Goal: Transaction & Acquisition: Purchase product/service

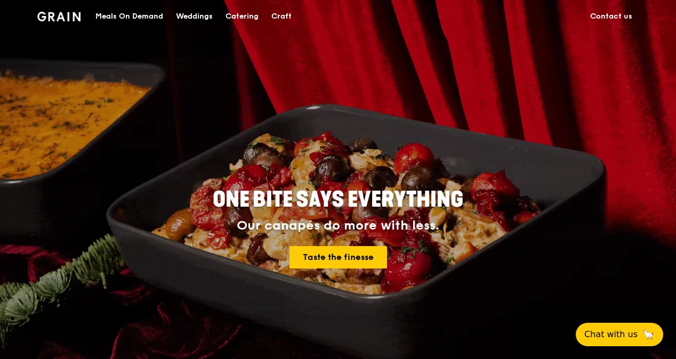
click at [118, 16] on div "Meals On Demand" at bounding box center [129, 17] width 68 height 32
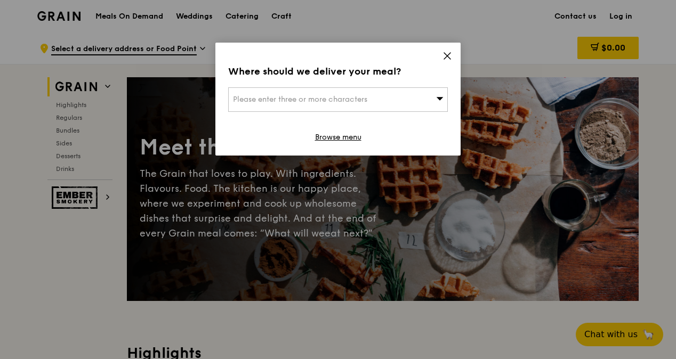
click at [439, 98] on icon at bounding box center [439, 98] width 7 height 3
click at [269, 96] on input "search" at bounding box center [338, 99] width 218 height 23
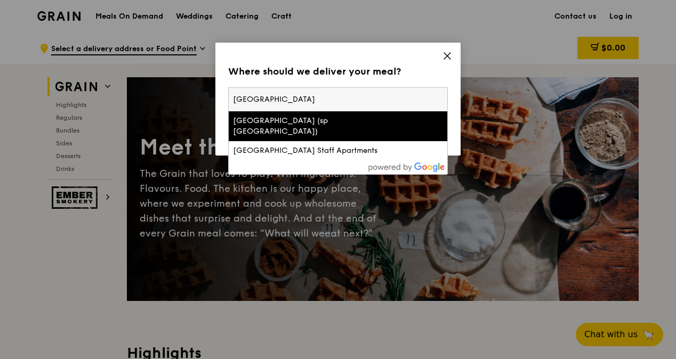
type input "[GEOGRAPHIC_DATA]"
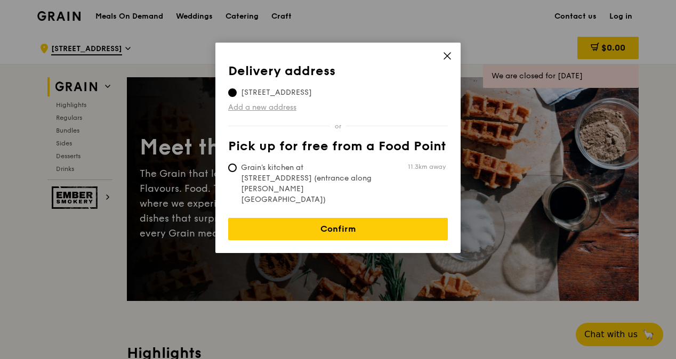
click at [290, 107] on link "Add a new address" at bounding box center [338, 107] width 220 height 11
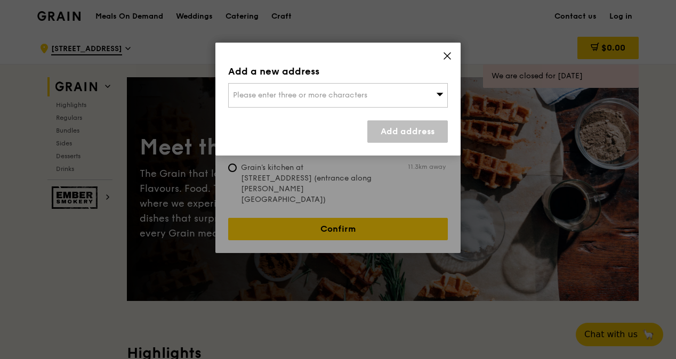
click at [277, 93] on span "Please enter three or more characters" at bounding box center [300, 95] width 134 height 9
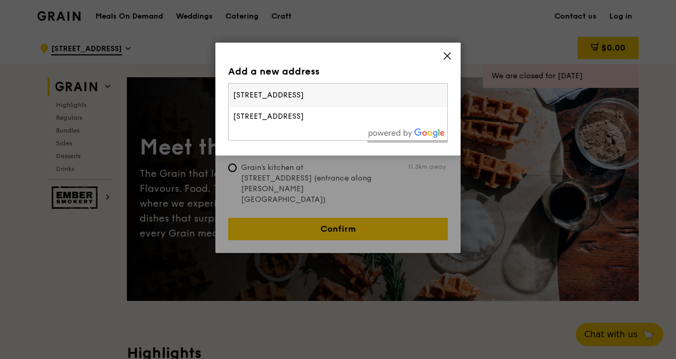
type input "[STREET_ADDRESS]"
click at [294, 137] on div "Add address" at bounding box center [338, 131] width 220 height 22
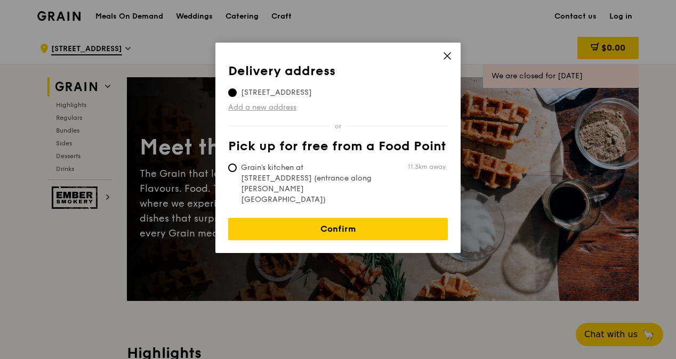
click at [274, 107] on link "Add a new address" at bounding box center [338, 107] width 220 height 11
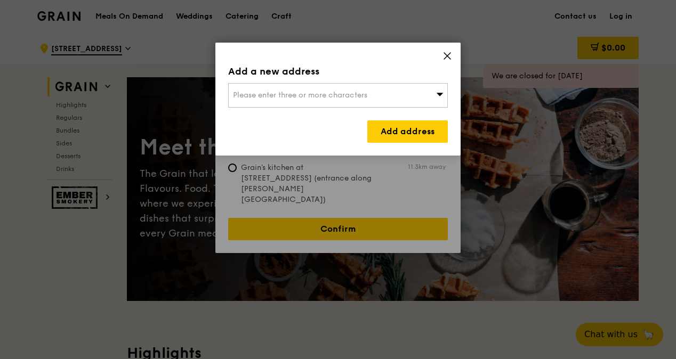
click at [440, 93] on icon at bounding box center [439, 94] width 7 height 8
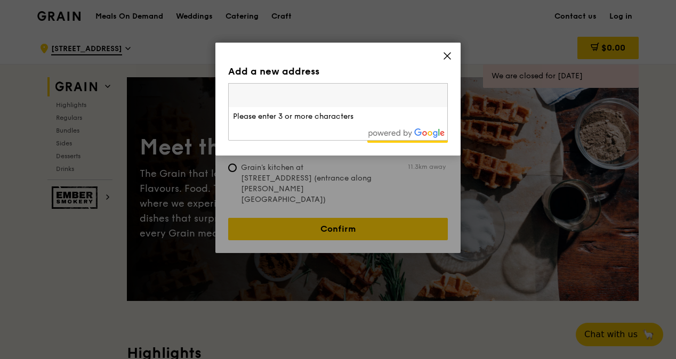
click at [282, 94] on input "search" at bounding box center [338, 95] width 218 height 23
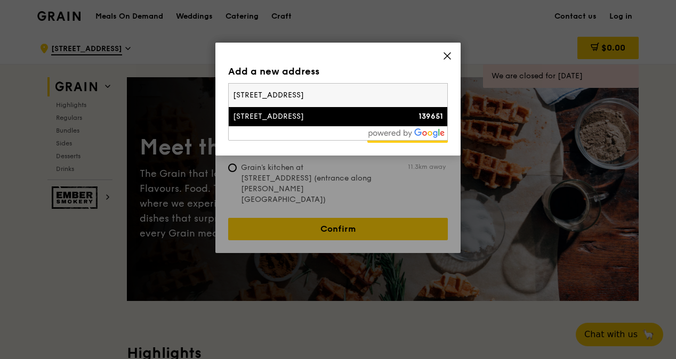
type input "[STREET_ADDRESS]"
click at [318, 117] on div "[STREET_ADDRESS]" at bounding box center [312, 116] width 158 height 11
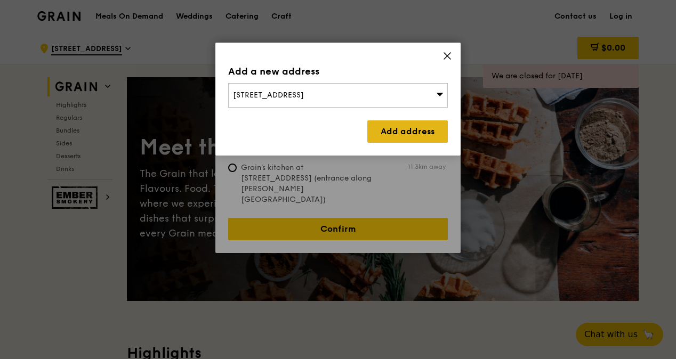
click at [379, 133] on link "Add address" at bounding box center [407, 131] width 80 height 22
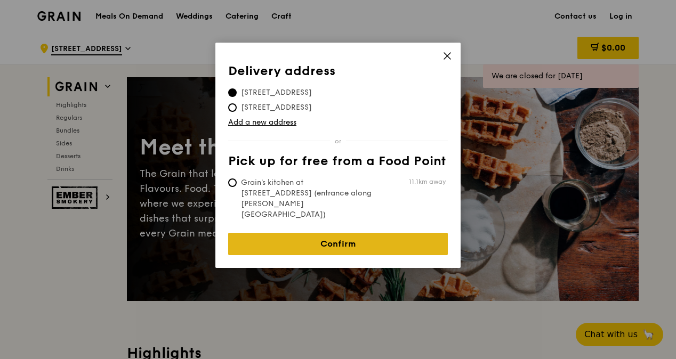
click at [361, 233] on link "Confirm" at bounding box center [338, 244] width 220 height 22
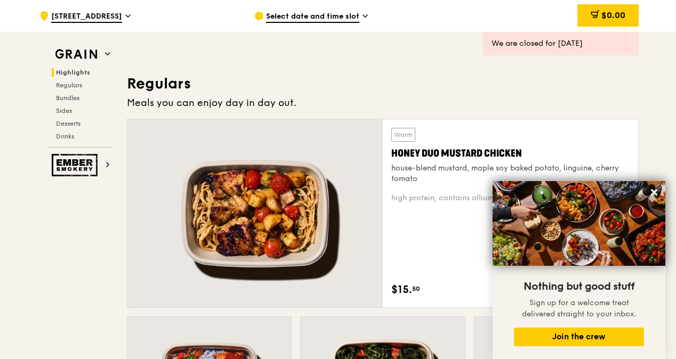
scroll to position [670, 0]
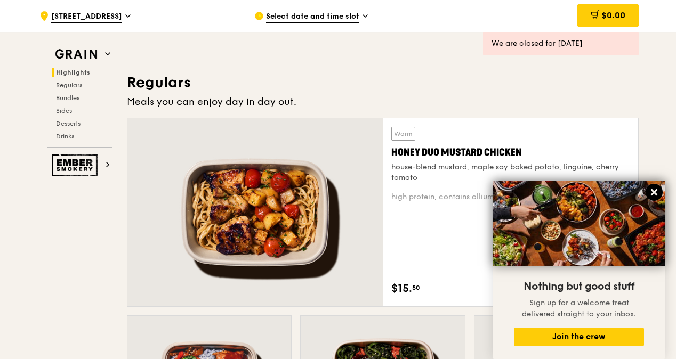
click at [652, 191] on icon at bounding box center [654, 192] width 6 height 6
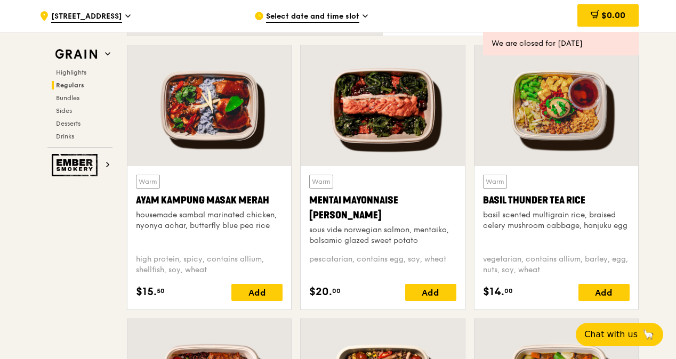
scroll to position [941, 0]
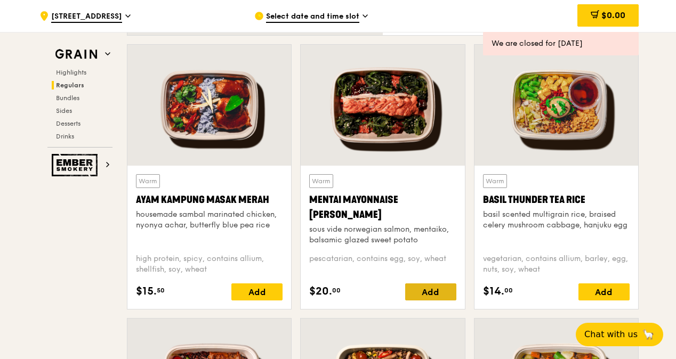
click at [433, 290] on div "Add" at bounding box center [430, 291] width 51 height 17
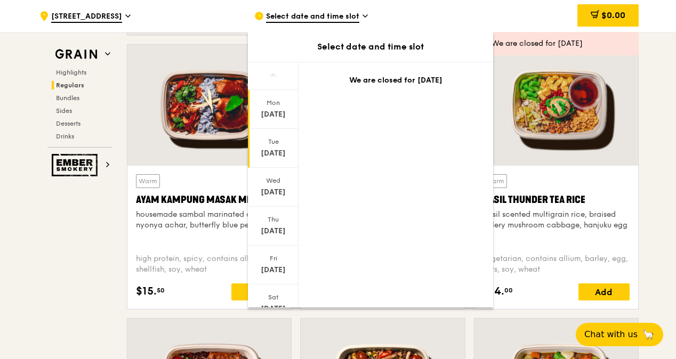
click at [277, 151] on div "[DATE]" at bounding box center [272, 153] width 47 height 11
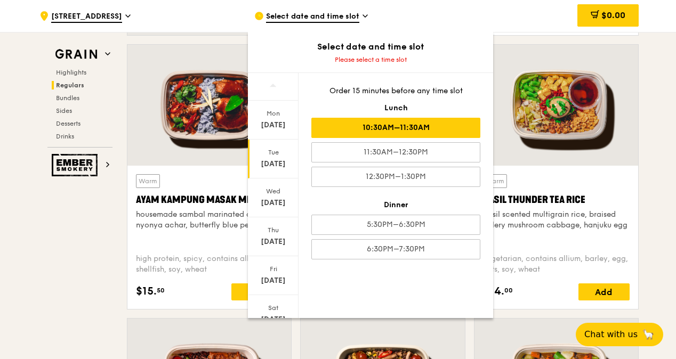
click at [331, 124] on div "10:30AM–11:30AM" at bounding box center [395, 128] width 169 height 20
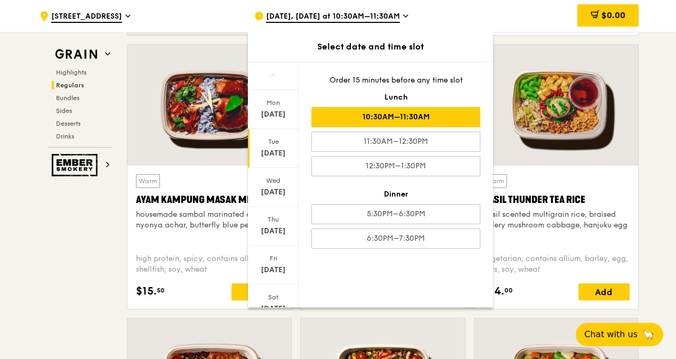
click at [279, 152] on div "[DATE]" at bounding box center [272, 153] width 47 height 11
click at [339, 111] on div "10:30AM–11:30AM" at bounding box center [395, 117] width 169 height 20
drag, startPoint x: 339, startPoint y: 111, endPoint x: 449, endPoint y: 112, distance: 110.3
click at [449, 112] on div "10:30AM–11:30AM" at bounding box center [395, 117] width 169 height 20
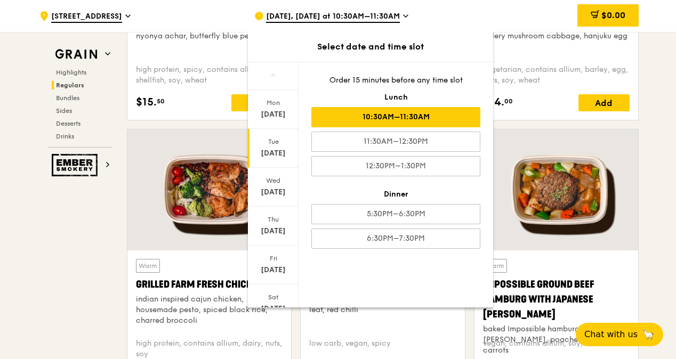
scroll to position [1131, 0]
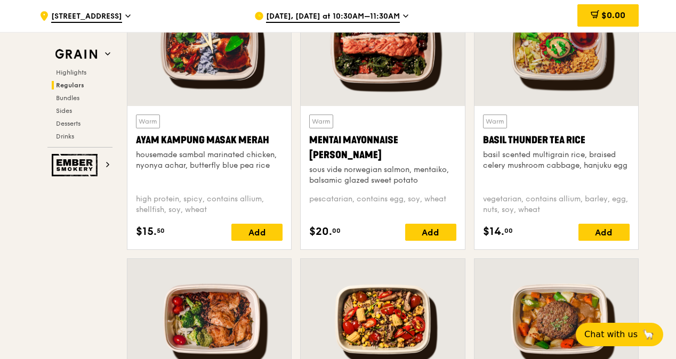
scroll to position [1000, 0]
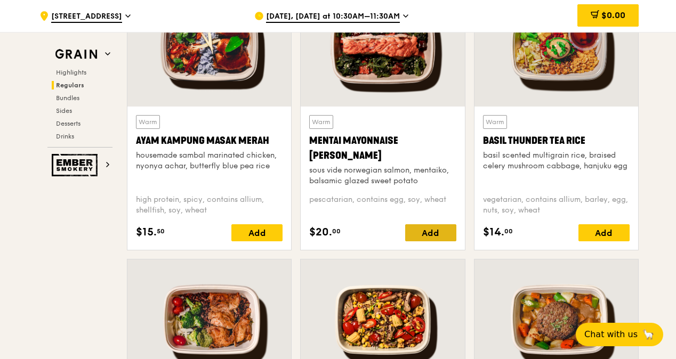
click at [426, 231] on div "Add" at bounding box center [430, 232] width 51 height 17
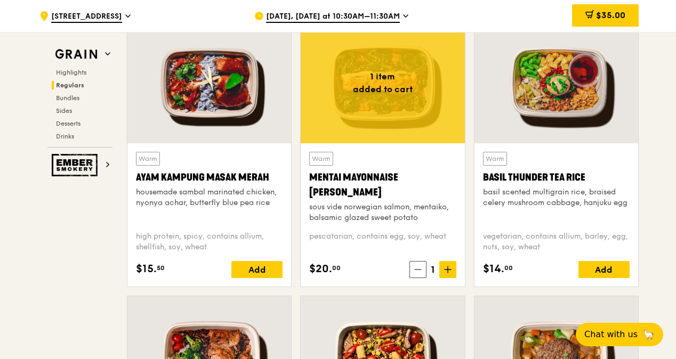
scroll to position [963, 0]
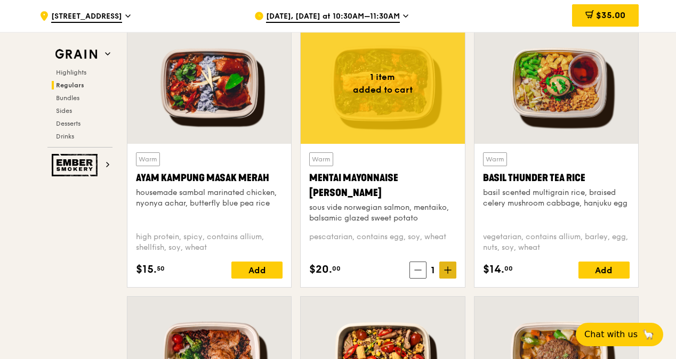
click at [449, 272] on icon at bounding box center [447, 269] width 7 height 7
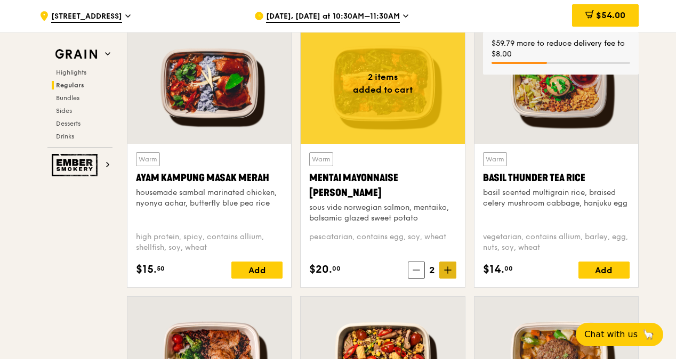
click at [449, 272] on icon at bounding box center [447, 269] width 7 height 7
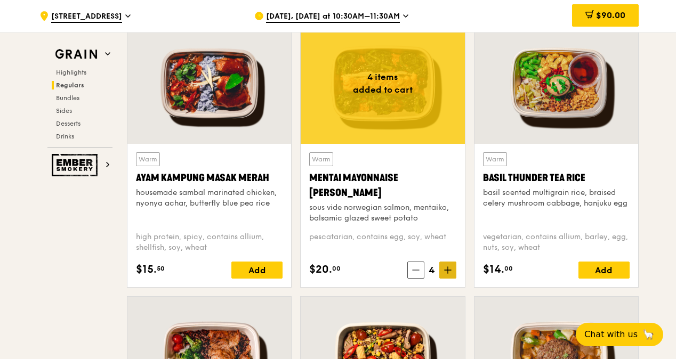
click at [449, 272] on icon at bounding box center [447, 269] width 7 height 7
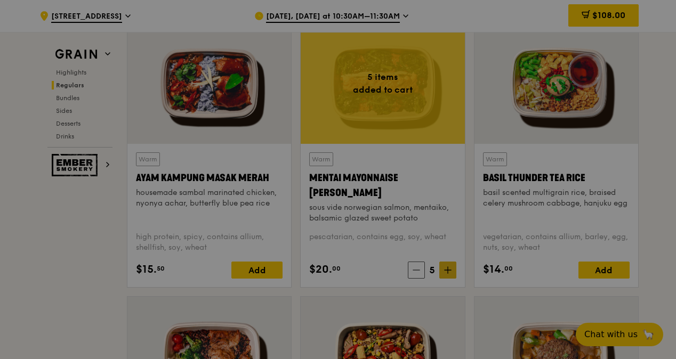
click at [449, 272] on div at bounding box center [338, 179] width 676 height 359
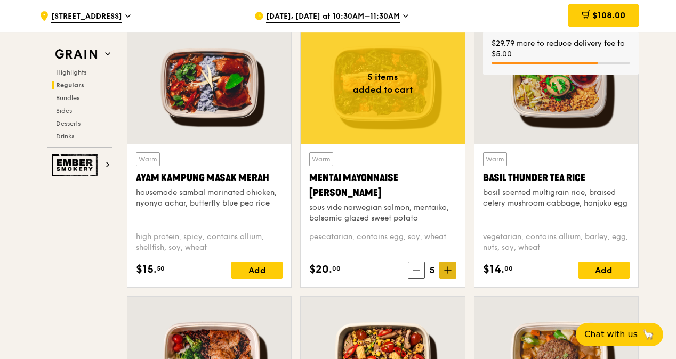
click at [449, 272] on icon at bounding box center [447, 269] width 7 height 7
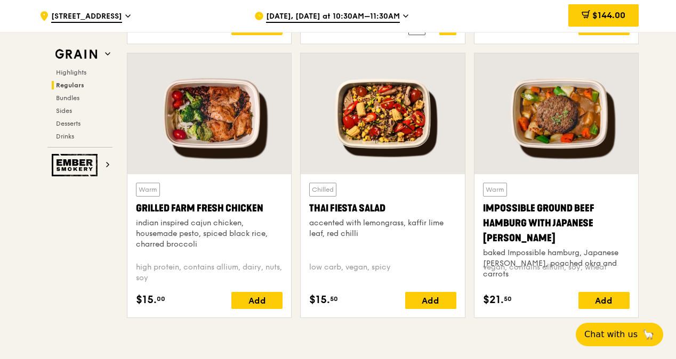
scroll to position [1231, 0]
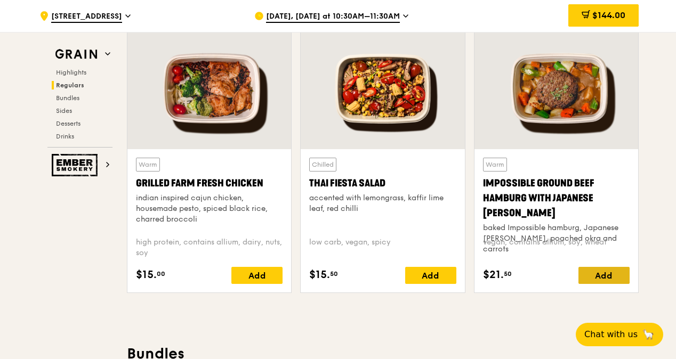
click at [603, 274] on div "Add" at bounding box center [603, 275] width 51 height 17
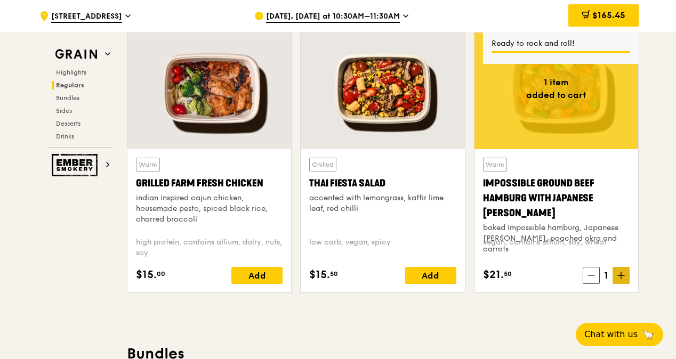
click at [624, 273] on span at bounding box center [620, 275] width 17 height 17
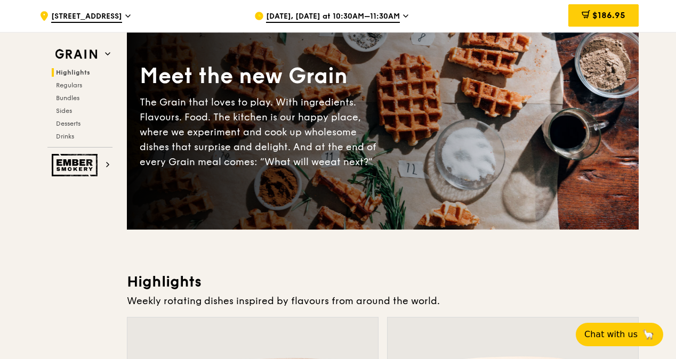
scroll to position [70, 0]
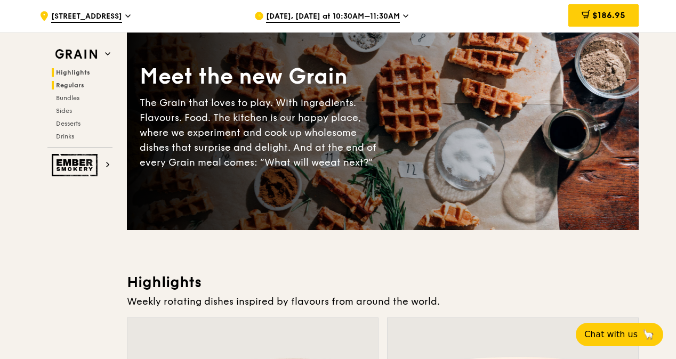
click at [72, 87] on span "Regulars" at bounding box center [70, 85] width 28 height 7
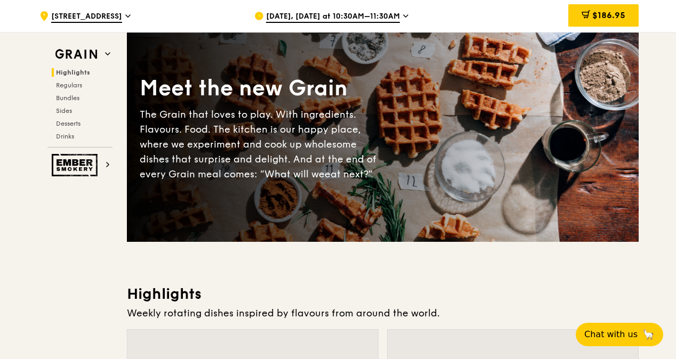
scroll to position [0, 0]
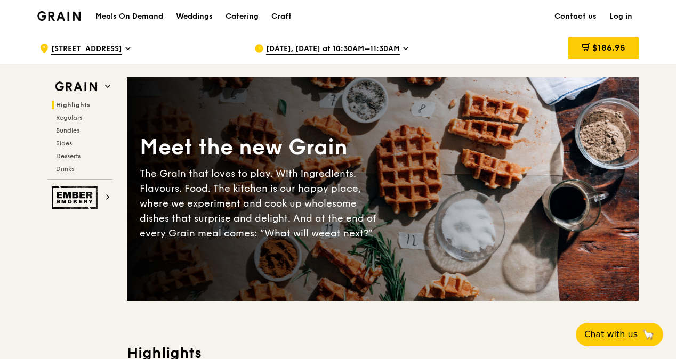
click at [149, 19] on h1 "Meals On Demand" at bounding box center [129, 16] width 68 height 11
click at [237, 18] on div "Catering" at bounding box center [241, 17] width 33 height 32
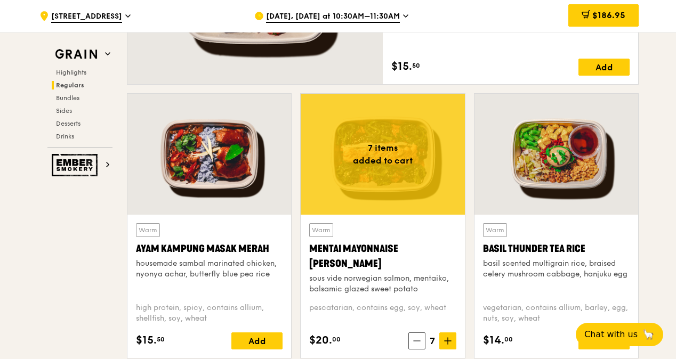
scroll to position [964, 0]
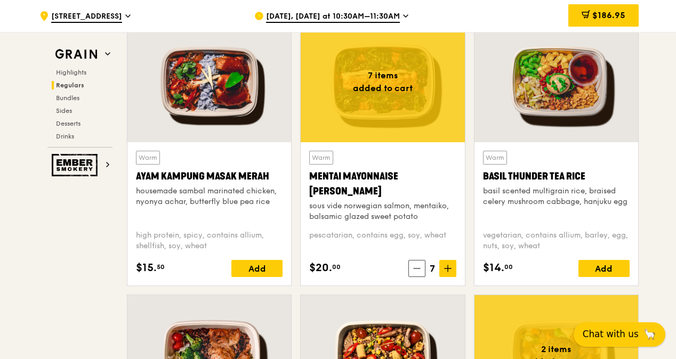
click at [607, 337] on span "Chat with us" at bounding box center [610, 334] width 56 height 13
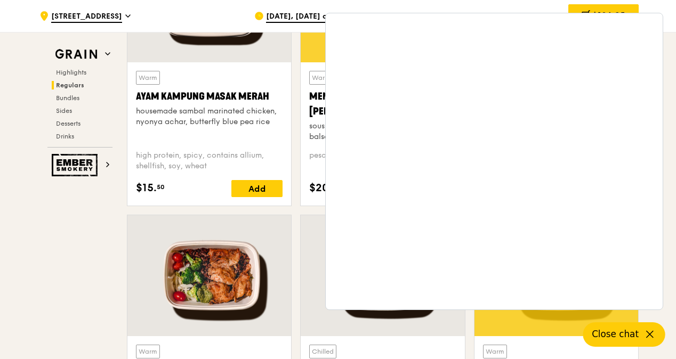
scroll to position [1044, 0]
click at [649, 331] on icon at bounding box center [649, 334] width 13 height 13
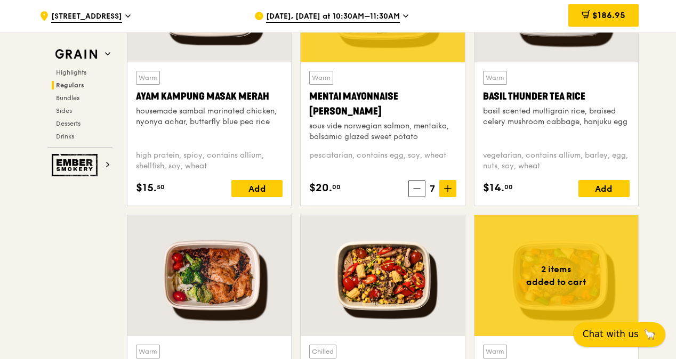
click at [617, 334] on span "Chat with us" at bounding box center [610, 334] width 56 height 13
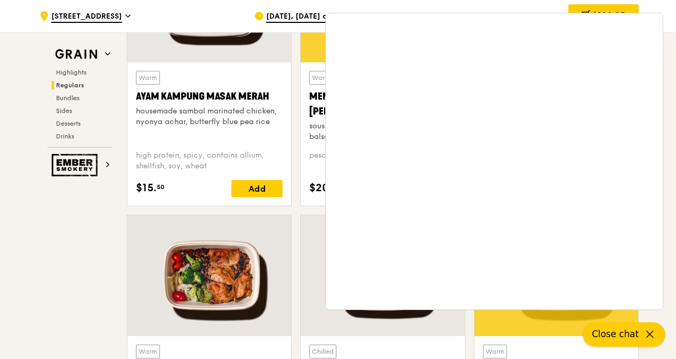
click at [651, 335] on icon at bounding box center [649, 334] width 13 height 13
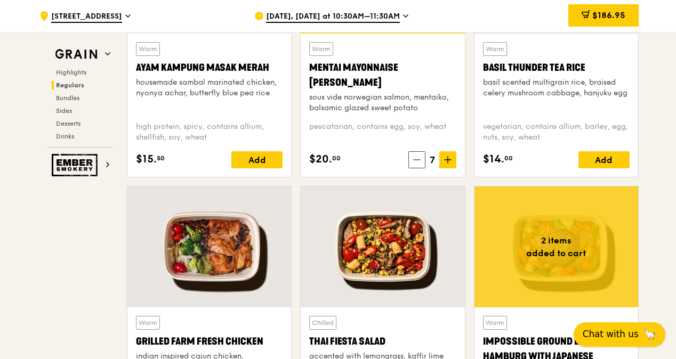
scroll to position [1070, 0]
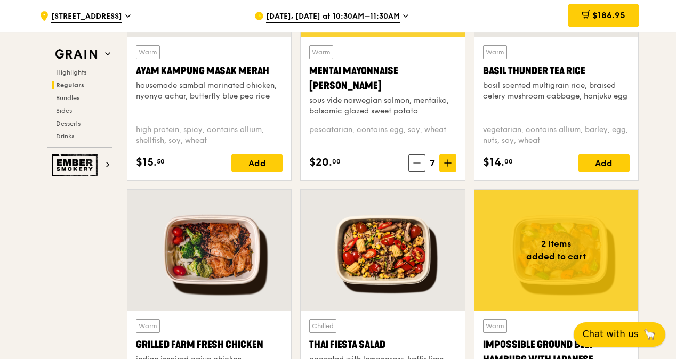
click at [602, 328] on span "Chat with us" at bounding box center [610, 334] width 56 height 13
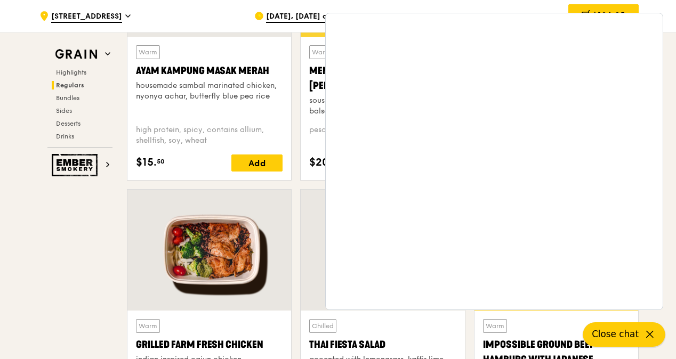
click at [602, 328] on span "Close chat" at bounding box center [614, 334] width 47 height 13
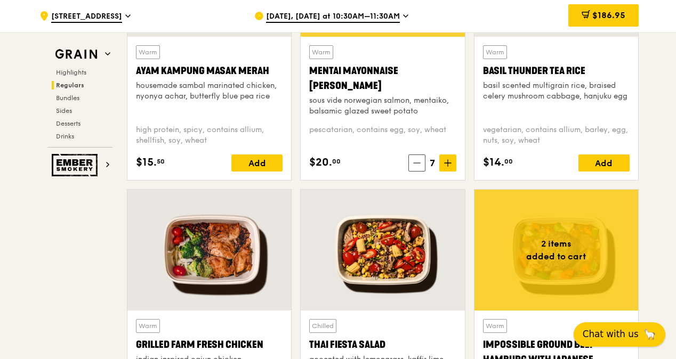
click at [602, 328] on span "Chat with us" at bounding box center [610, 334] width 56 height 13
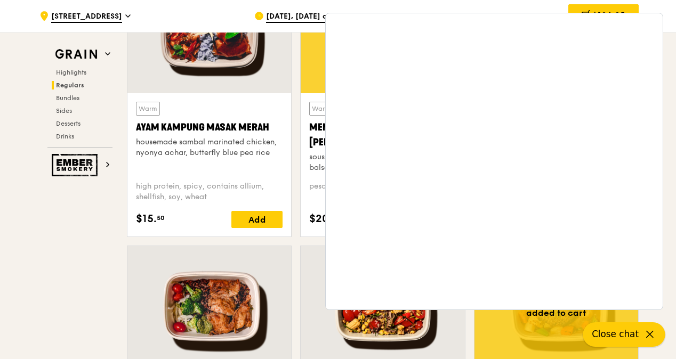
scroll to position [1012, 0]
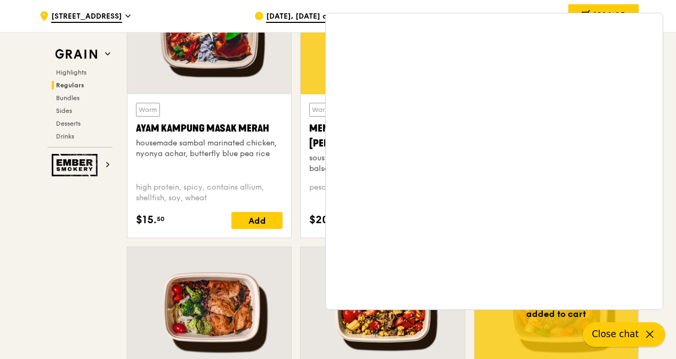
click at [648, 332] on icon at bounding box center [649, 334] width 13 height 13
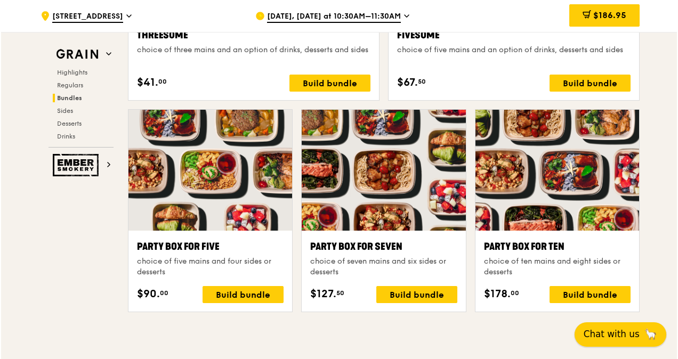
scroll to position [2052, 0]
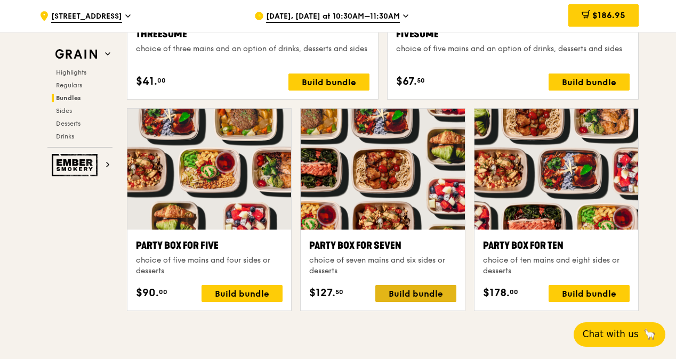
click at [445, 296] on div "Build bundle" at bounding box center [415, 293] width 81 height 17
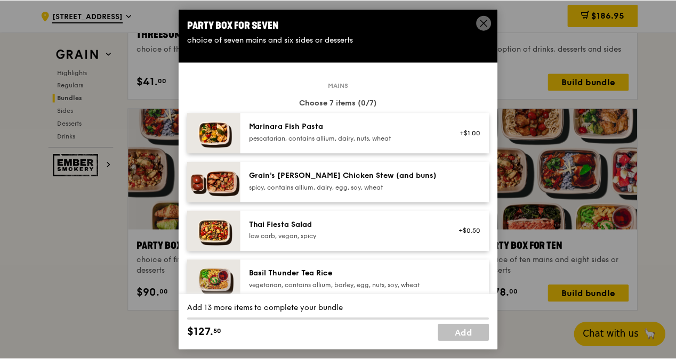
scroll to position [1, 0]
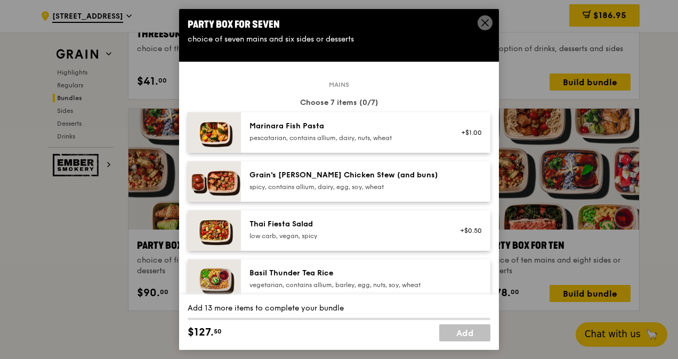
click at [485, 26] on icon at bounding box center [485, 23] width 10 height 10
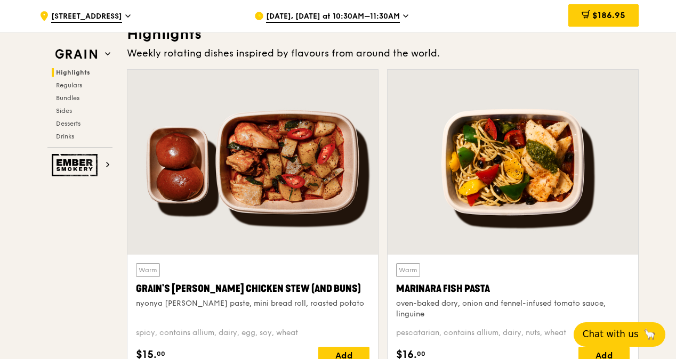
scroll to position [285, 0]
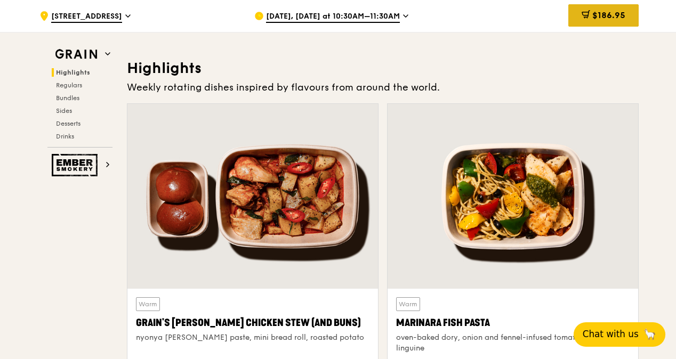
click at [612, 12] on span "$186.95" at bounding box center [608, 15] width 33 height 10
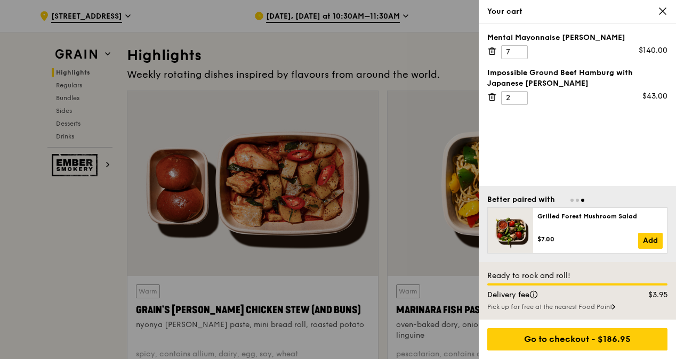
scroll to position [296, 0]
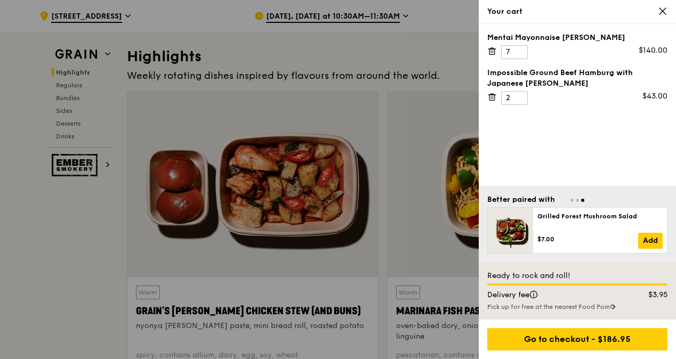
click at [437, 44] on div at bounding box center [338, 179] width 676 height 359
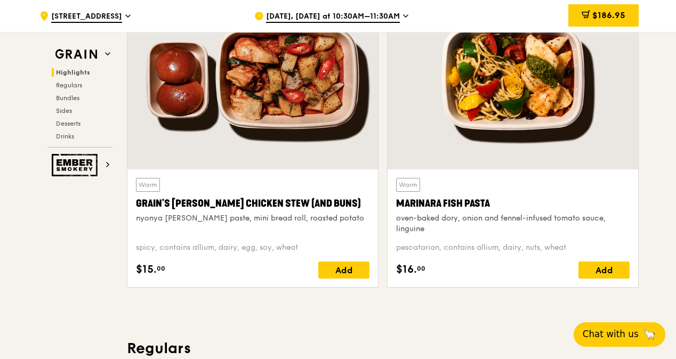
scroll to position [403, 0]
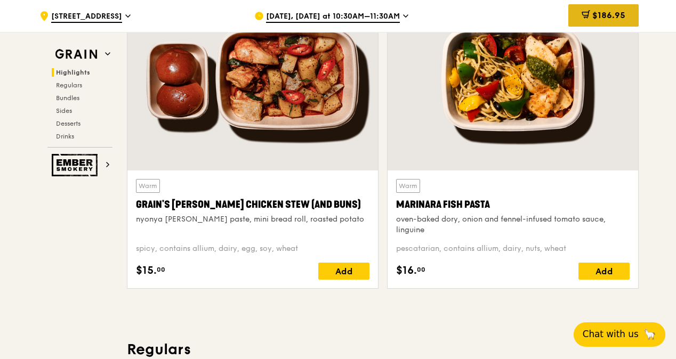
click at [615, 11] on span "$186.95" at bounding box center [608, 15] width 33 height 10
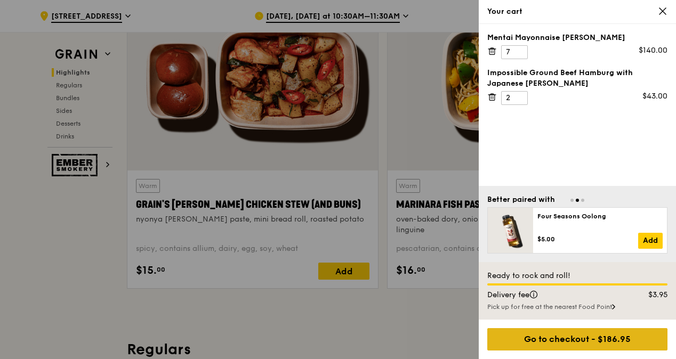
click at [577, 342] on div "Go to checkout - $186.95" at bounding box center [577, 339] width 180 height 22
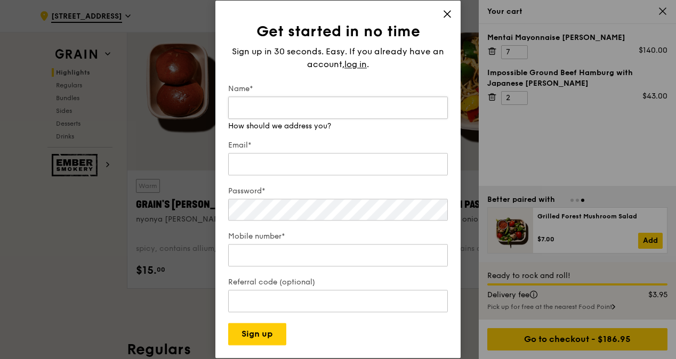
click at [262, 109] on input "Name*" at bounding box center [338, 107] width 220 height 22
type input "Chee [PERSON_NAME]"
click at [277, 165] on input "Email*" at bounding box center [338, 164] width 220 height 22
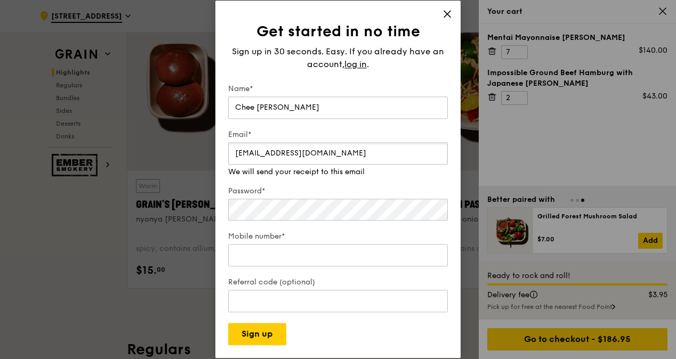
type input "[EMAIL_ADDRESS][DOMAIN_NAME]"
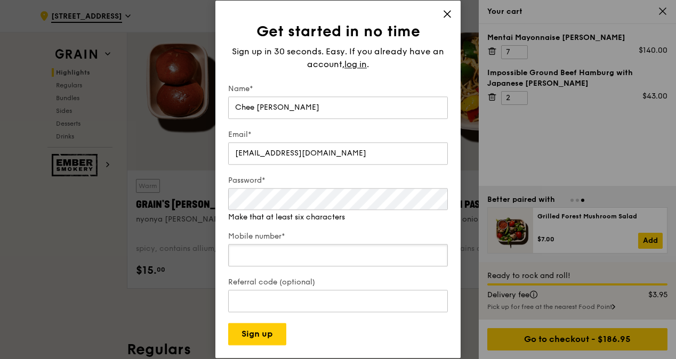
click at [259, 258] on div "Mobile number*" at bounding box center [338, 250] width 220 height 37
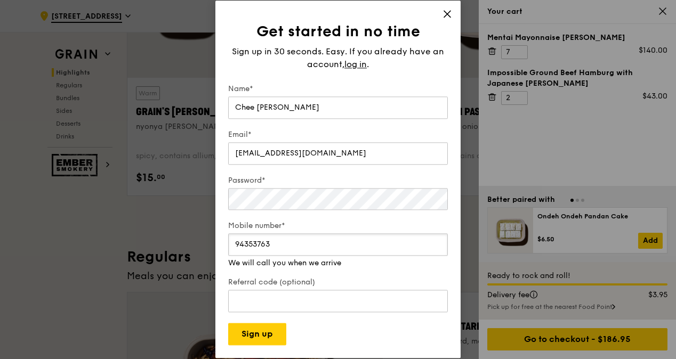
scroll to position [496, 0]
type input "94353763"
click at [274, 332] on button "Sign up" at bounding box center [257, 334] width 58 height 22
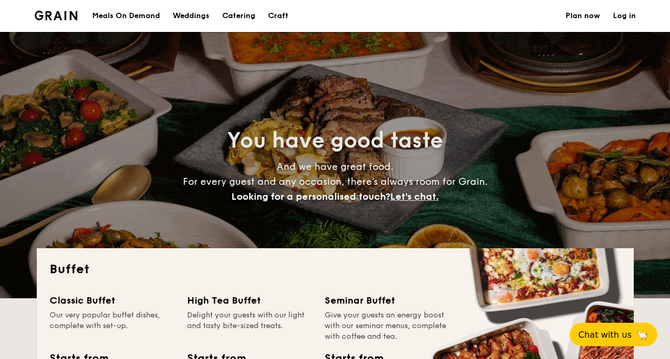
select select
drag, startPoint x: 137, startPoint y: 18, endPoint x: 123, endPoint y: 20, distance: 14.5
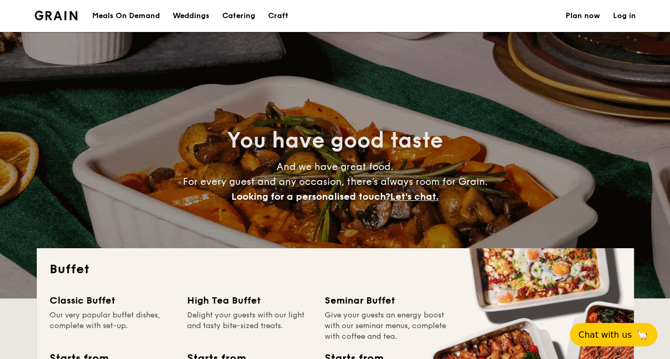
drag, startPoint x: 123, startPoint y: 20, endPoint x: 133, endPoint y: 279, distance: 259.7
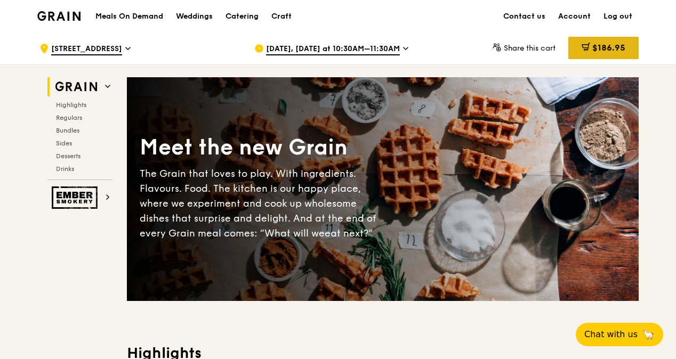
click at [613, 50] on span "$186.95" at bounding box center [608, 48] width 33 height 10
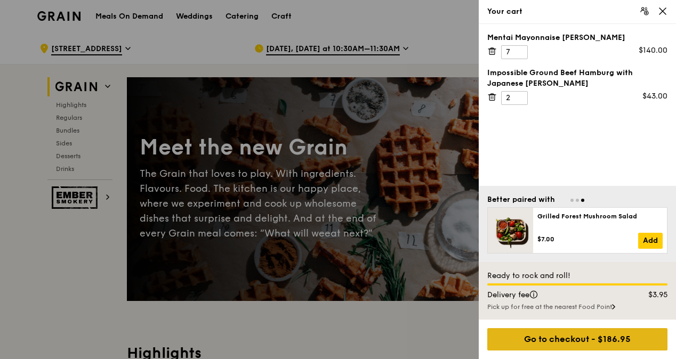
click at [573, 338] on div "Go to checkout - $186.95" at bounding box center [577, 339] width 180 height 22
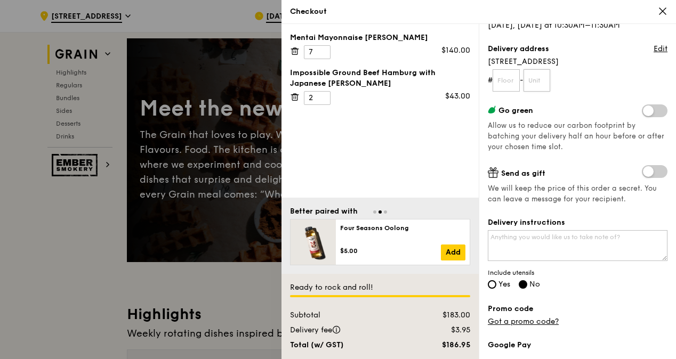
scroll to position [114, 0]
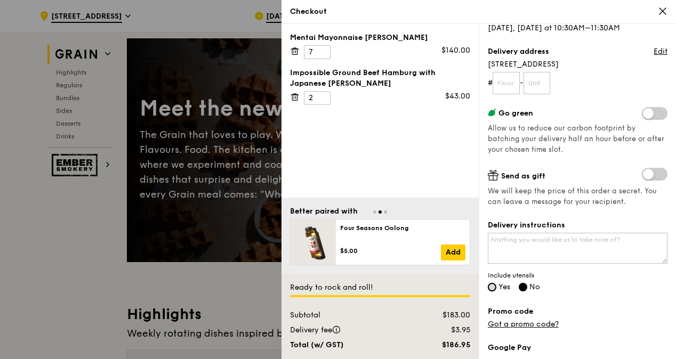
click at [491, 288] on input "Yes" at bounding box center [492, 287] width 9 height 9
radio input "true"
radio input "false"
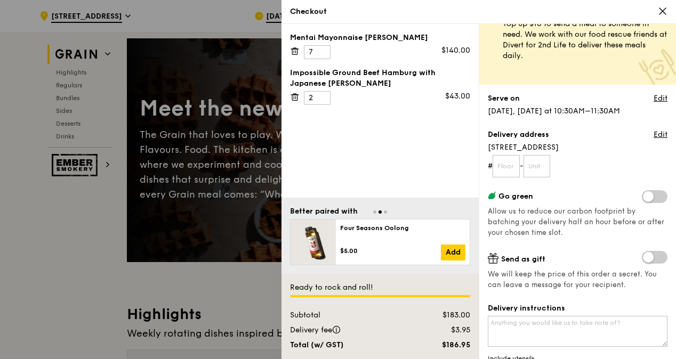
scroll to position [14, 0]
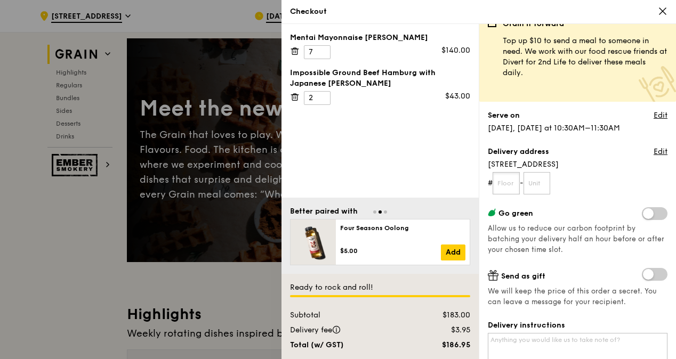
click at [504, 183] on input "text" at bounding box center [505, 183] width 27 height 22
type input "18B"
click at [539, 189] on input "text" at bounding box center [536, 183] width 27 height 22
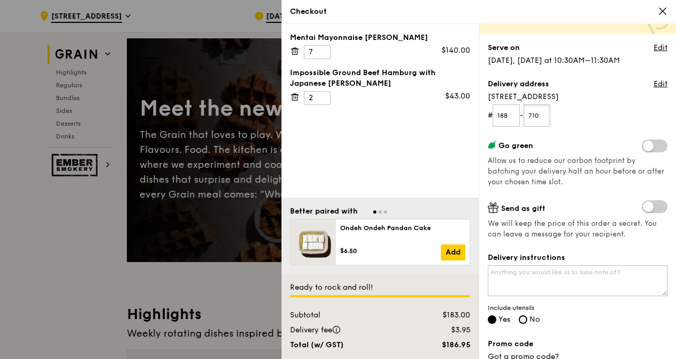
scroll to position [82, 0]
type input "710"
click at [513, 276] on textarea "Delivery instructions" at bounding box center [578, 280] width 180 height 31
type textarea "H"
type textarea "P"
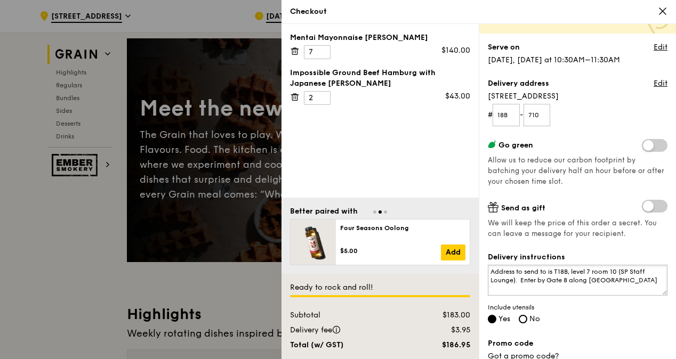
drag, startPoint x: 524, startPoint y: 271, endPoint x: 441, endPoint y: 259, distance: 83.9
click at [441, 259] on div "Mentai Mayonnaise Aburi Salmon 7 $140.00 Impossible Ground Beef Hamburg with Ja…" at bounding box center [478, 191] width 394 height 335
click at [510, 270] on textarea "Address to send to is T18B, level 7 room 10 (SP Staff Lounge). Enter by Gate 8 …" at bounding box center [578, 280] width 180 height 31
drag, startPoint x: 524, startPoint y: 272, endPoint x: 489, endPoint y: 264, distance: 35.9
click at [489, 265] on textarea "Address to send to is T18B, level 7 room 10 (SP Staff Lounge). Enter by Gate 8 …" at bounding box center [578, 280] width 180 height 31
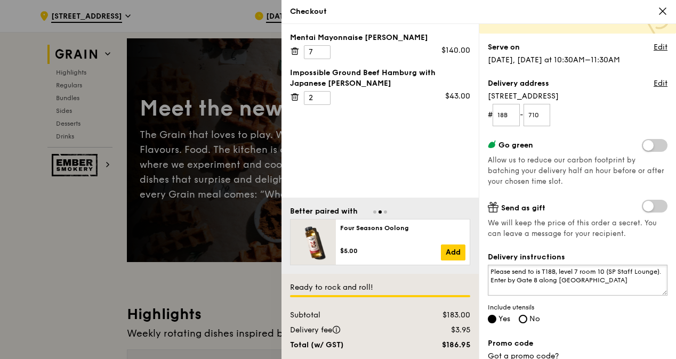
click at [541, 273] on textarea "Please send to is T18B, level 7 room 10 (SP Staff Lounge). Enter by Gate 8 alon…" at bounding box center [578, 280] width 180 height 31
click at [510, 287] on textarea "Please send to T18B, level 7 room 10 (SP Staff Lounge). Enter by Gate 8 along C…" at bounding box center [578, 280] width 180 height 31
type textarea "Please send to T18B, level 7 room 10 (SP Staff Lounge). Enter by Gate 8 along C…"
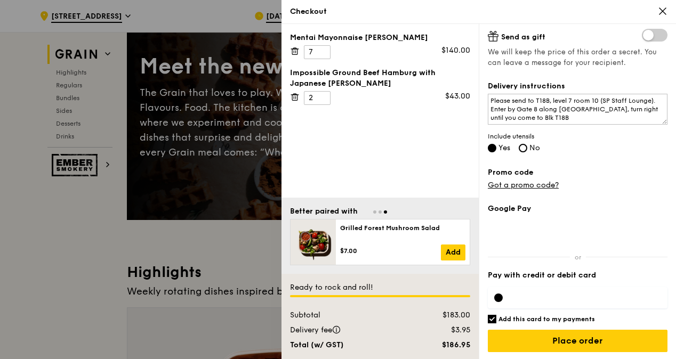
scroll to position [81, 0]
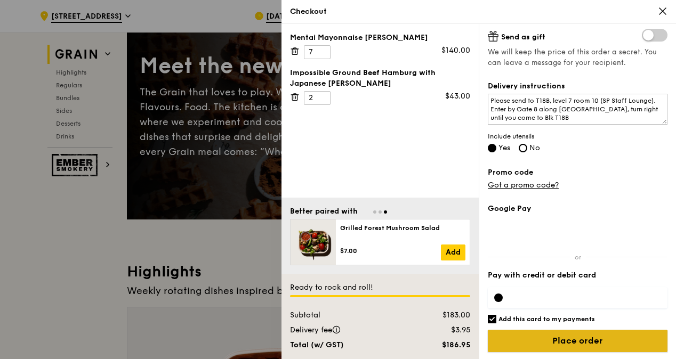
click at [566, 342] on input "Place order" at bounding box center [578, 341] width 180 height 22
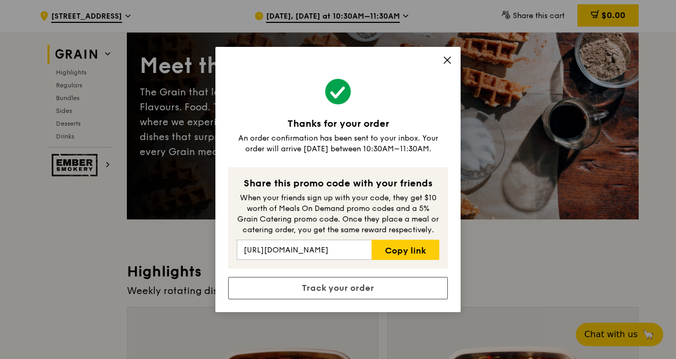
click at [449, 58] on icon at bounding box center [447, 60] width 6 height 6
